Goal: Find specific page/section: Find specific page/section

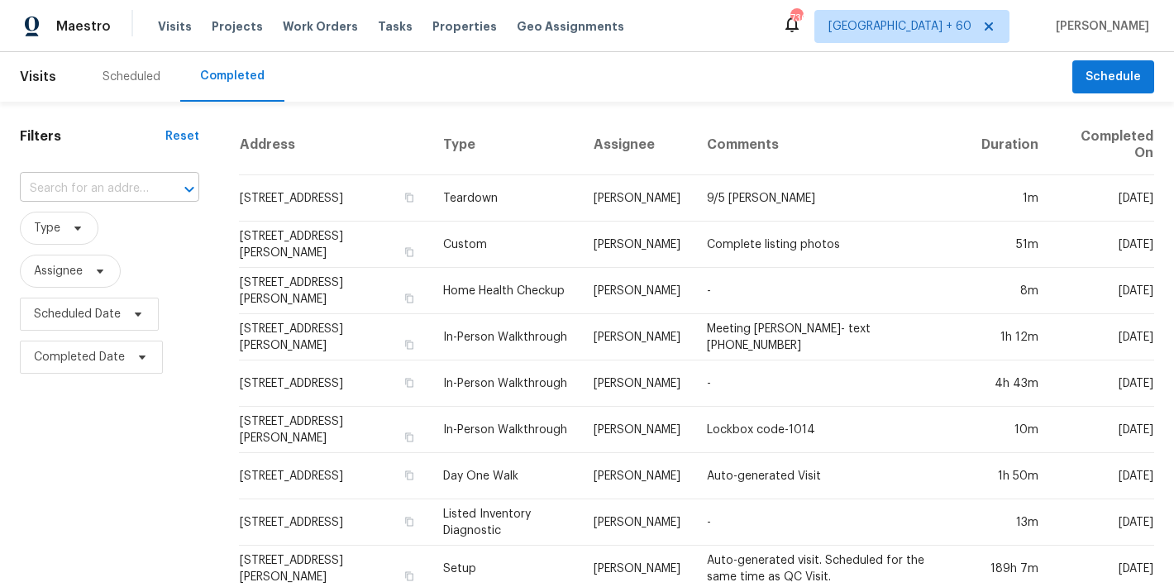
click at [120, 185] on input "text" at bounding box center [86, 189] width 133 height 26
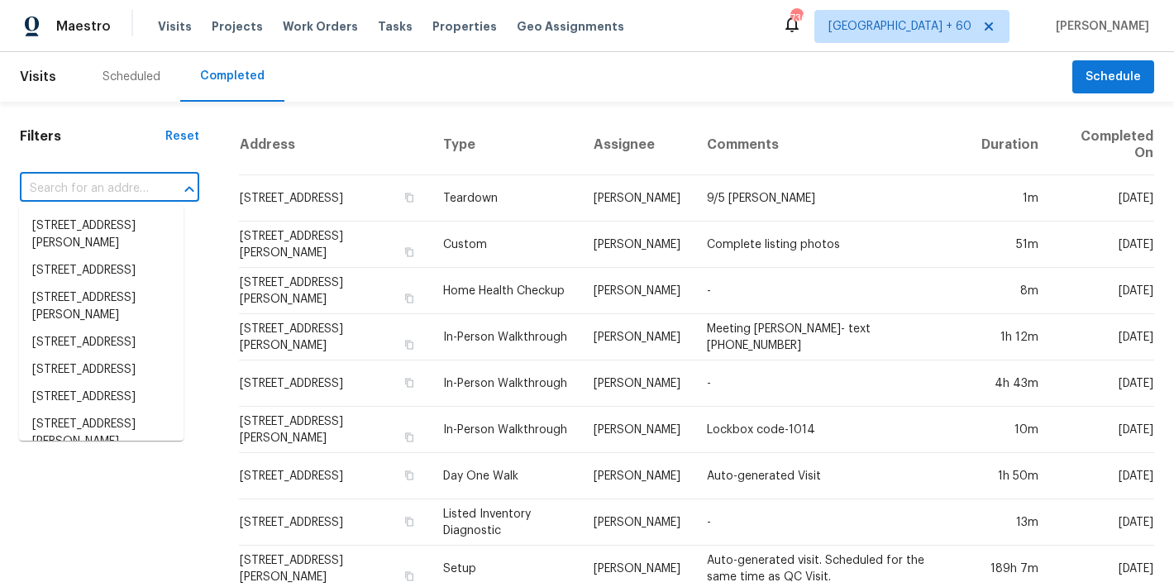
paste input "[STREET_ADDRESS]"
type input "[STREET_ADDRESS]"
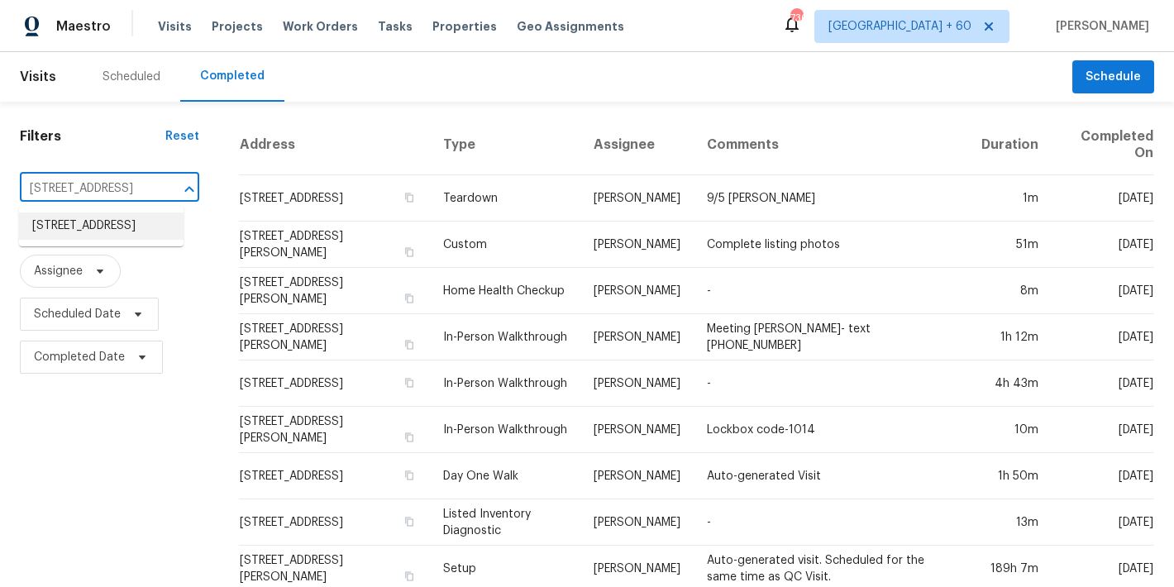
click at [89, 234] on li "7113 Ridge Lane Rd, Charlotte, NC 28262" at bounding box center [101, 225] width 165 height 27
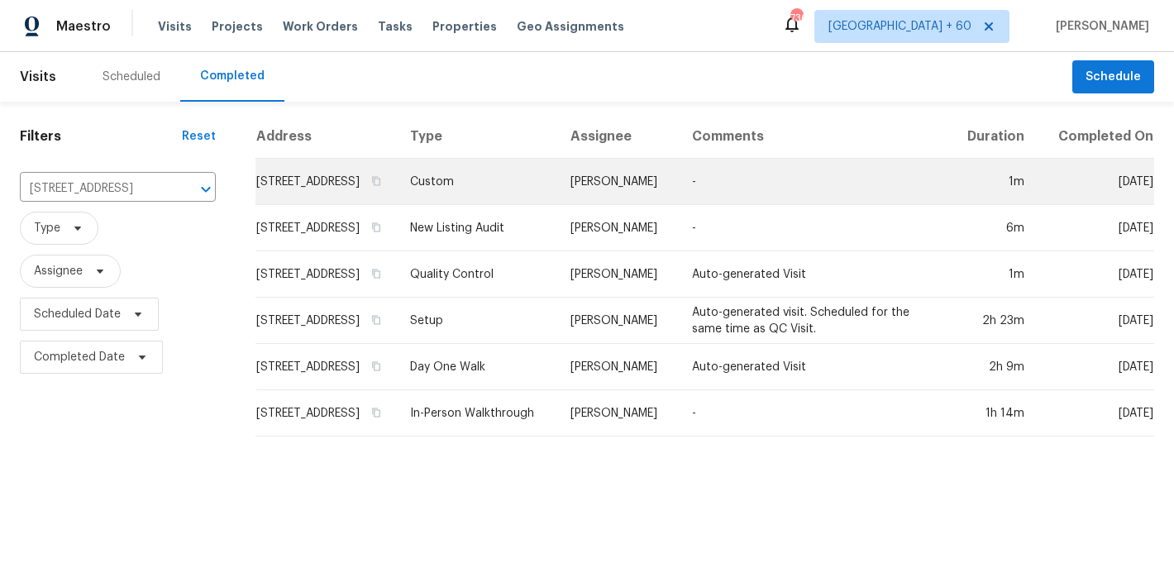
click at [290, 186] on td "7113 Ridge Lane Rd, Charlotte, NC 28262" at bounding box center [325, 182] width 141 height 46
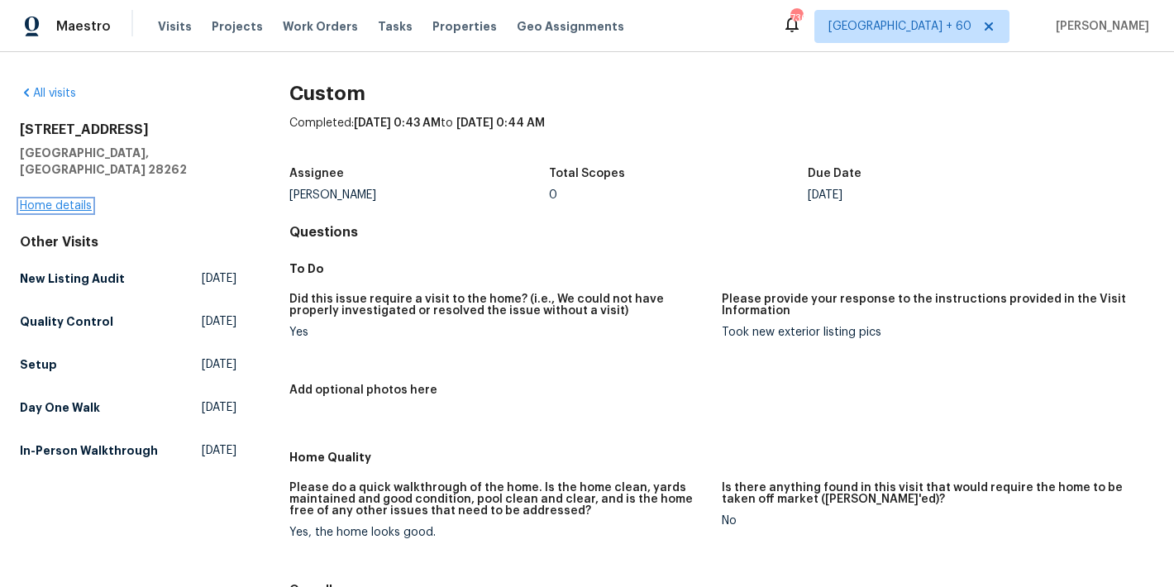
click at [38, 200] on link "Home details" at bounding box center [56, 206] width 72 height 12
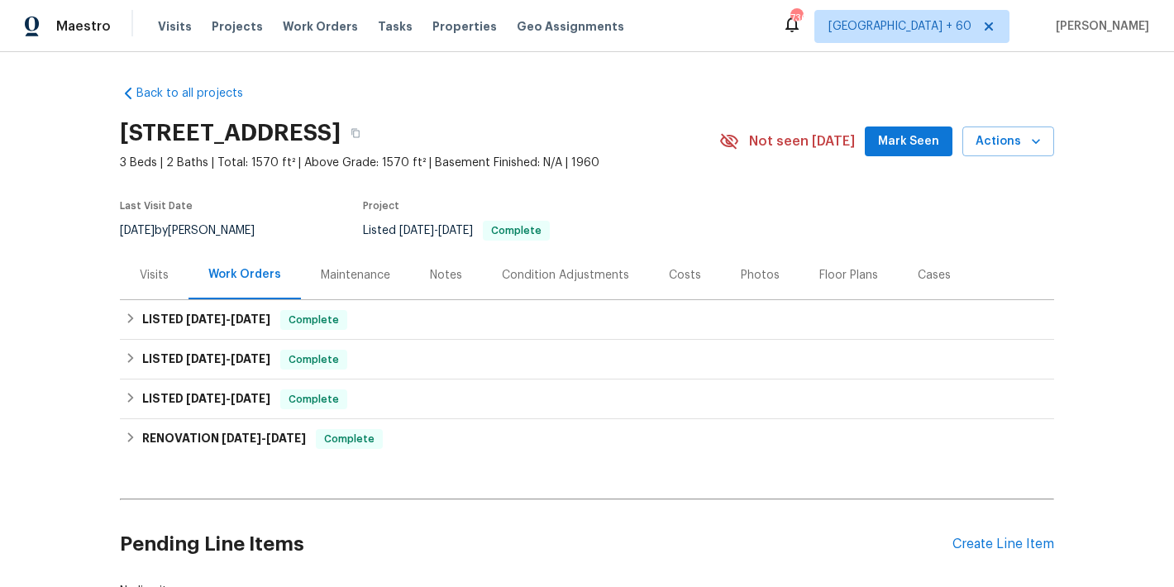
click at [880, 143] on span "Mark Seen" at bounding box center [908, 141] width 61 height 21
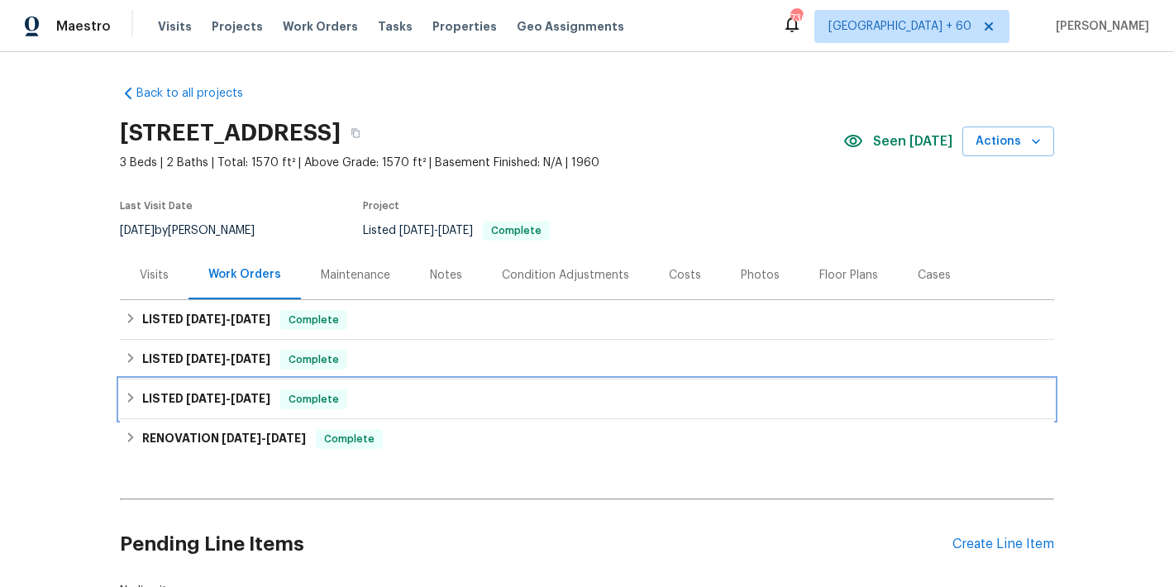
click at [392, 403] on div "LISTED 8/21/25 - 8/22/25 Complete" at bounding box center [587, 399] width 924 height 20
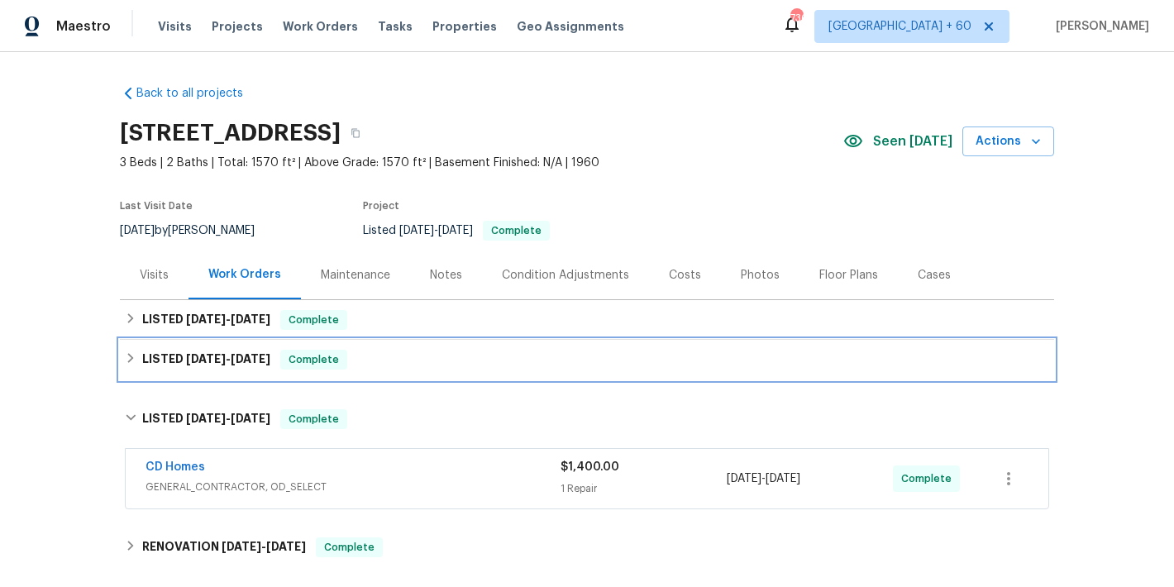
click at [385, 369] on div "LISTED 8/23/25 - 8/25/25 Complete" at bounding box center [587, 360] width 924 height 20
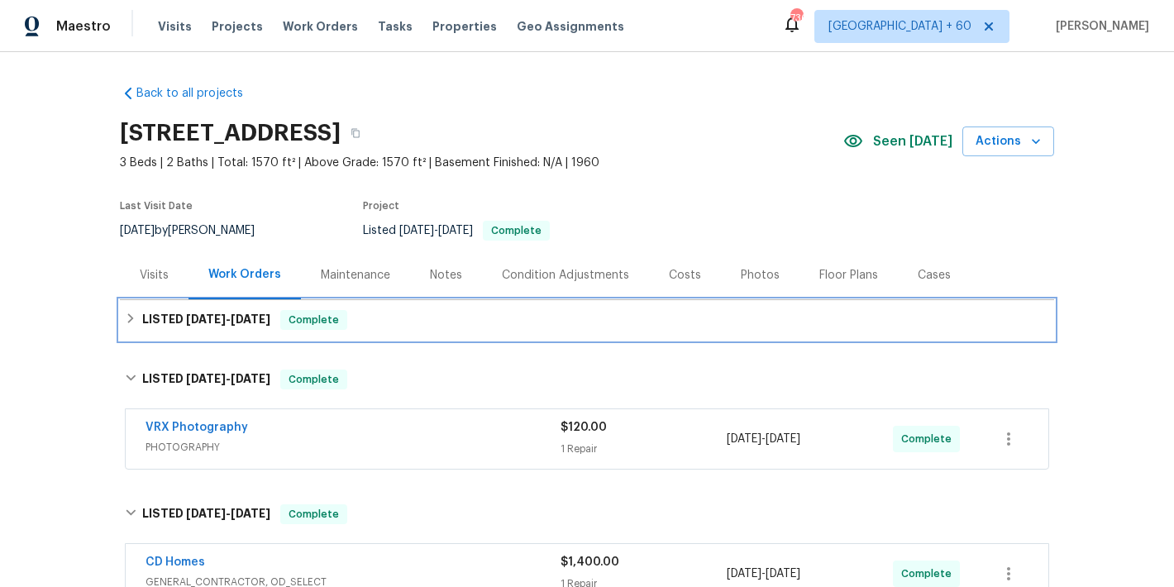
click at [411, 321] on div "LISTED 8/27/25 - 9/13/25 Complete" at bounding box center [587, 320] width 924 height 20
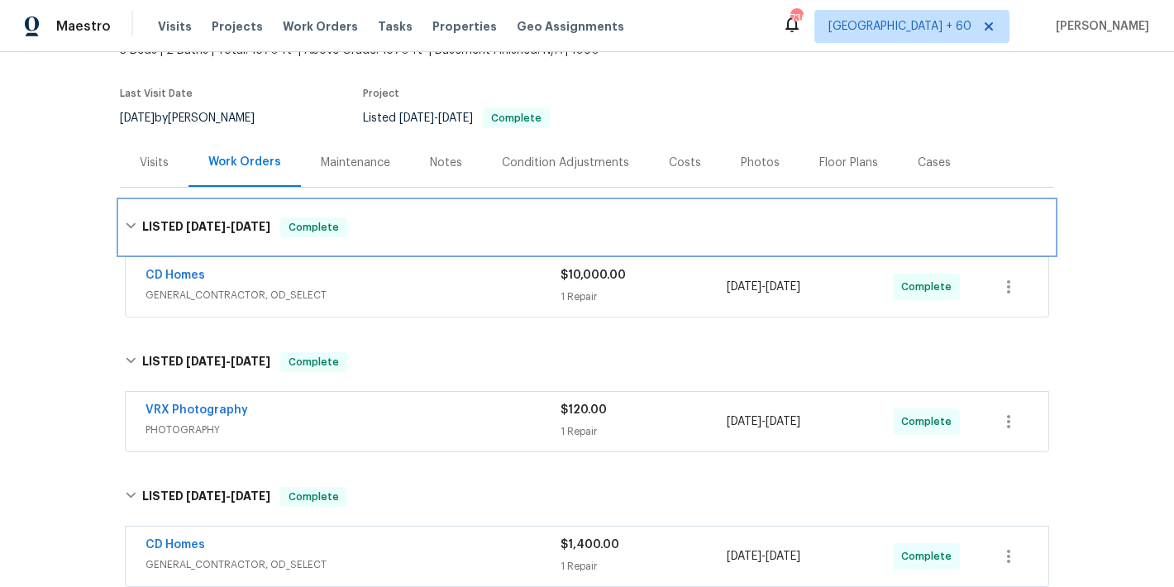
scroll to position [115, 0]
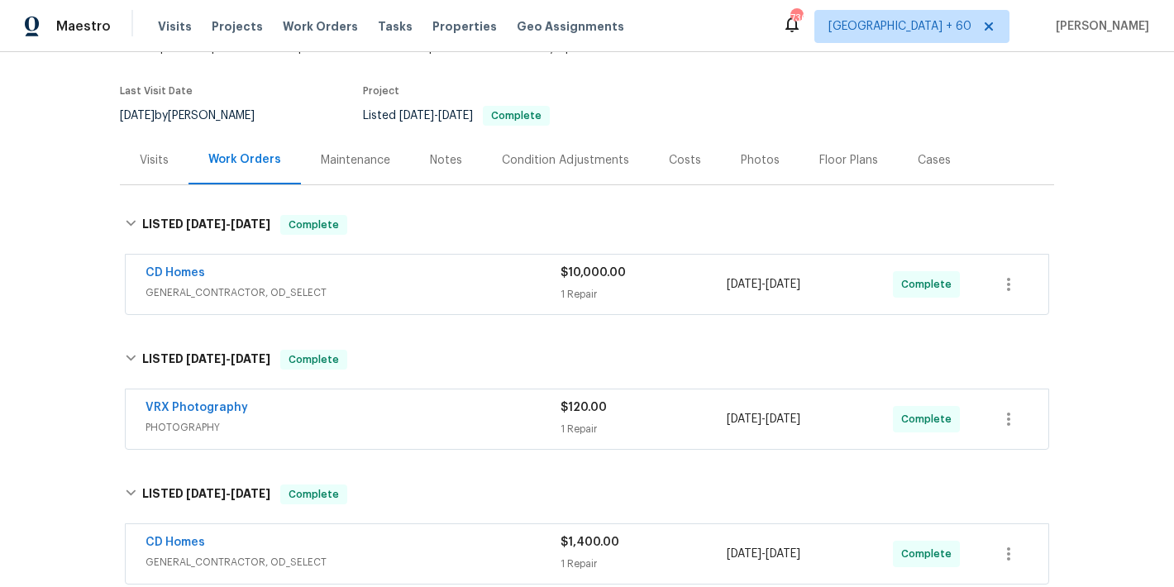
click at [504, 277] on div "CD Homes" at bounding box center [353, 275] width 415 height 20
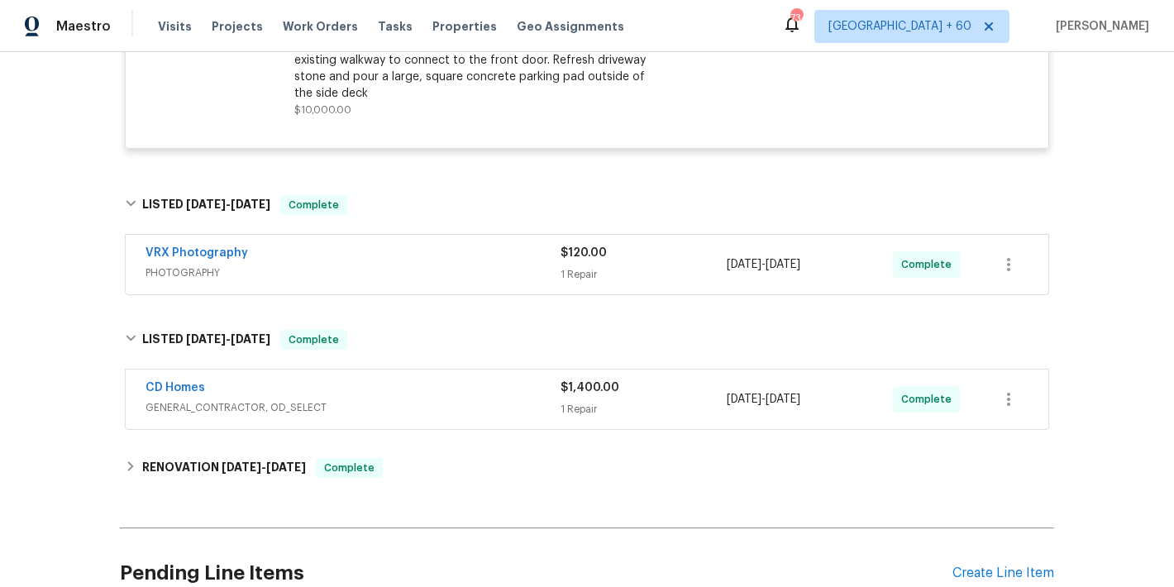
scroll to position [566, 0]
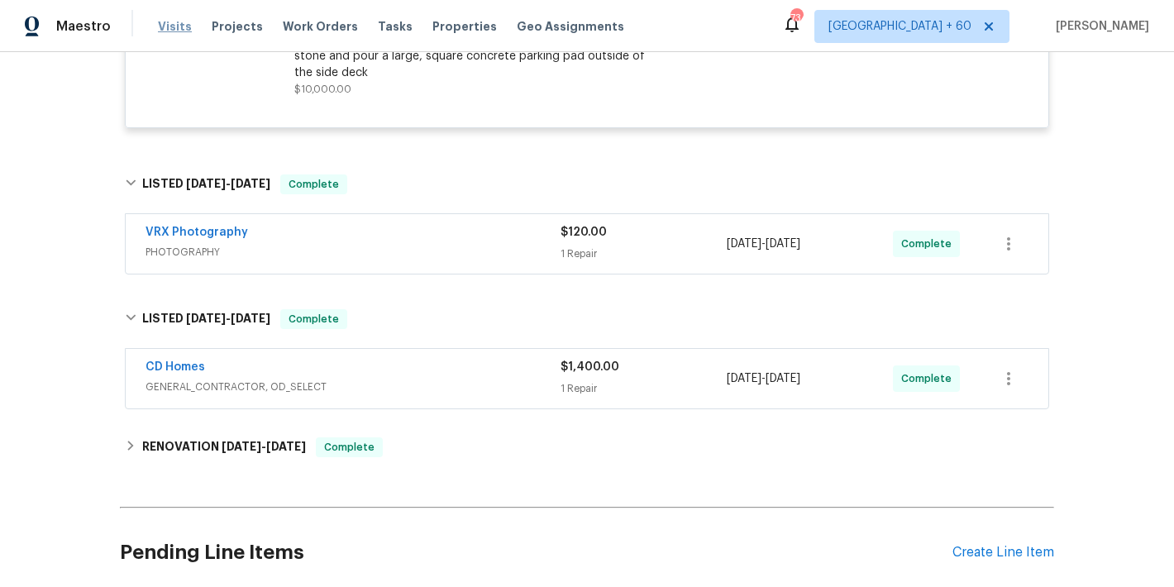
click at [172, 31] on span "Visits" at bounding box center [175, 26] width 34 height 17
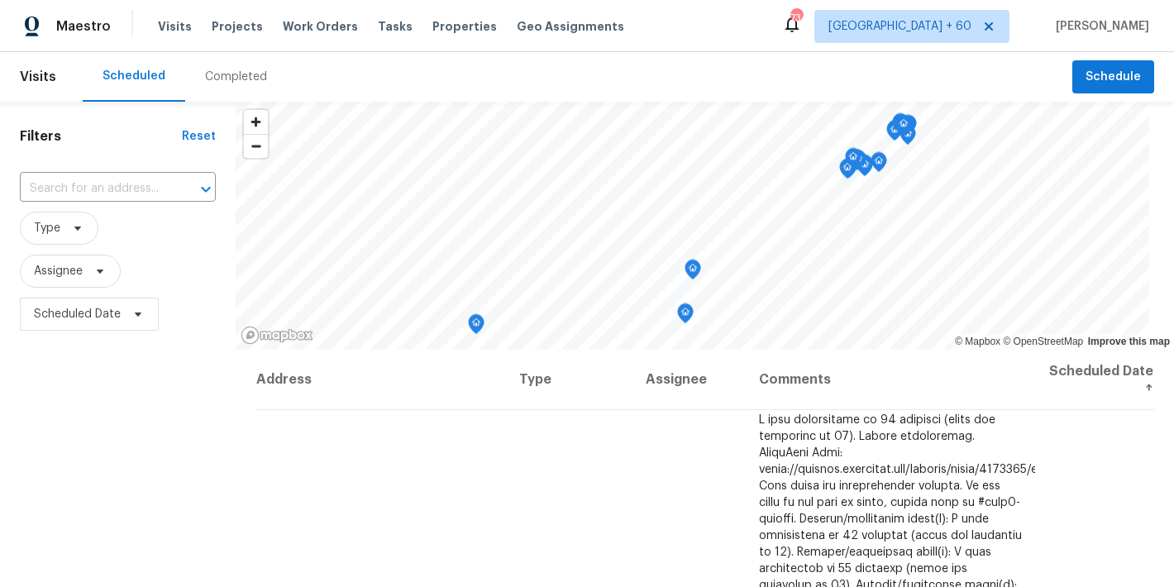
click at [226, 74] on div "Completed" at bounding box center [236, 77] width 62 height 17
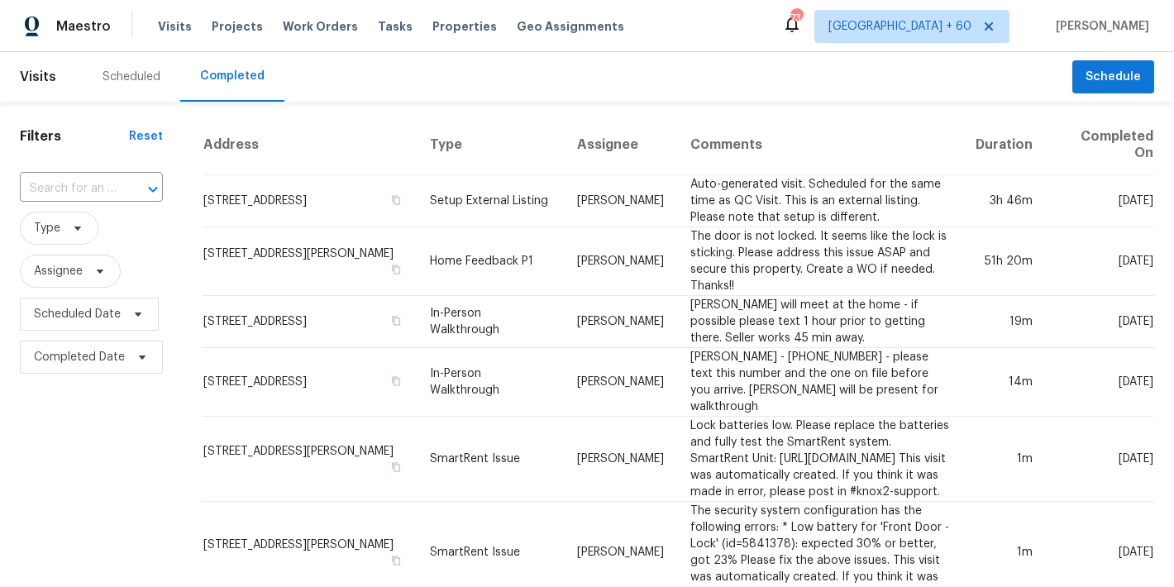
click at [607, 73] on div "Scheduled Completed" at bounding box center [578, 77] width 990 height 50
